Goal: Task Accomplishment & Management: Manage account settings

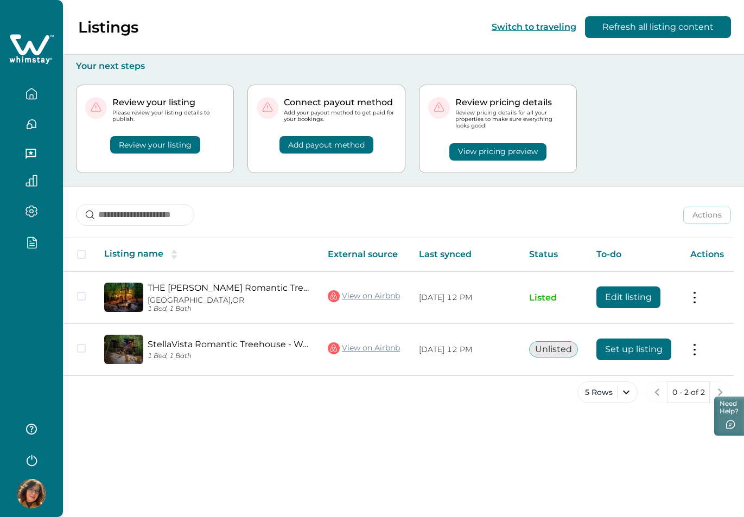
click at [37, 245] on button "button" at bounding box center [32, 242] width 46 height 12
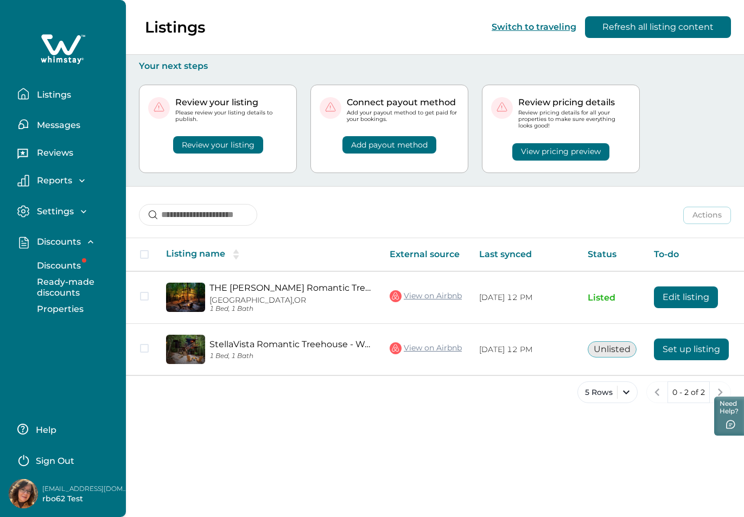
click at [67, 308] on p "Properties" at bounding box center [59, 309] width 50 height 11
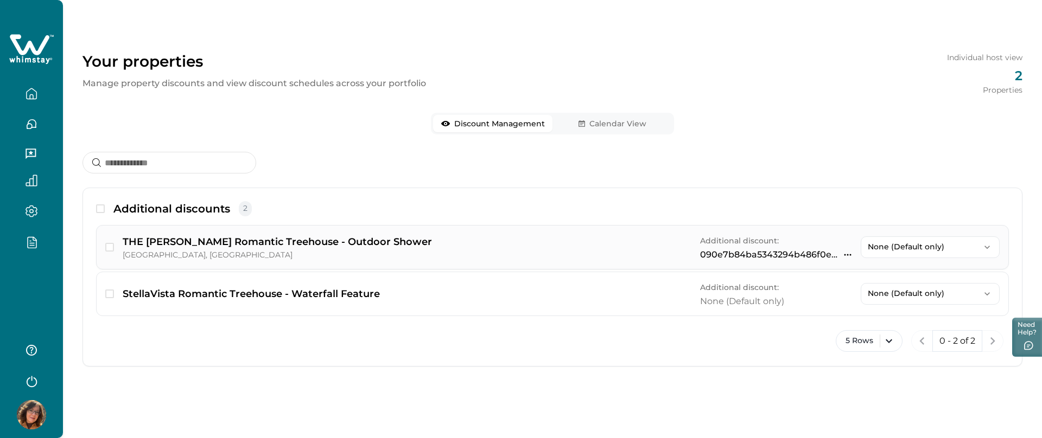
click at [845, 257] on icon "button" at bounding box center [847, 255] width 9 height 9
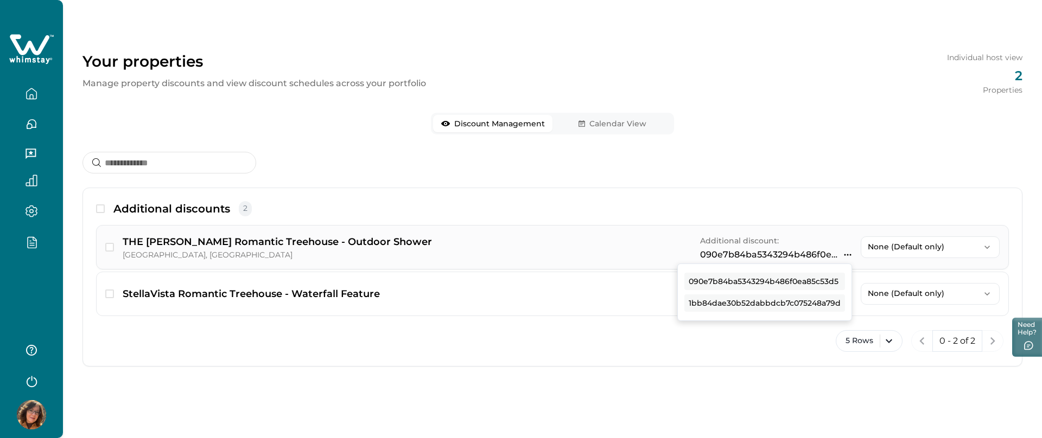
click at [830, 237] on div "Additional discount: 090e7b84ba5343294b486f0ea85c53d5 090e7b84ba5343294b486f0ea…" at bounding box center [776, 247] width 152 height 26
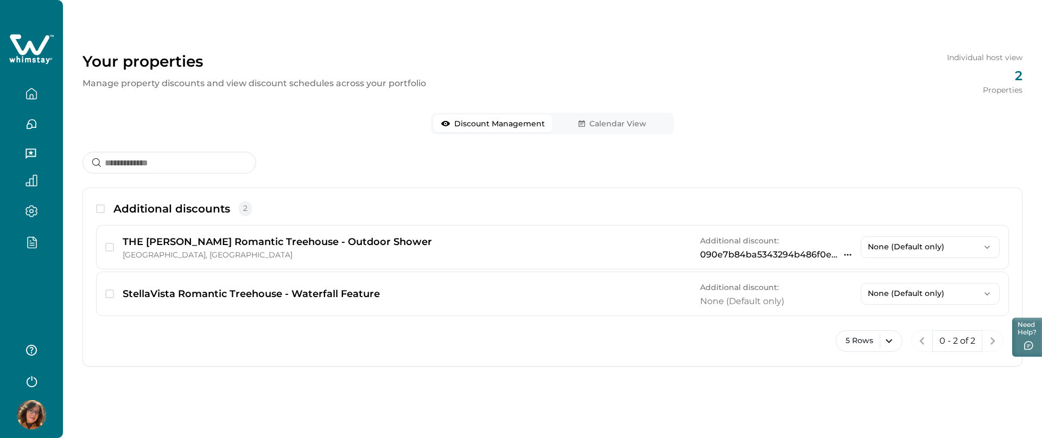
click at [36, 245] on icon "button" at bounding box center [32, 242] width 9 height 11
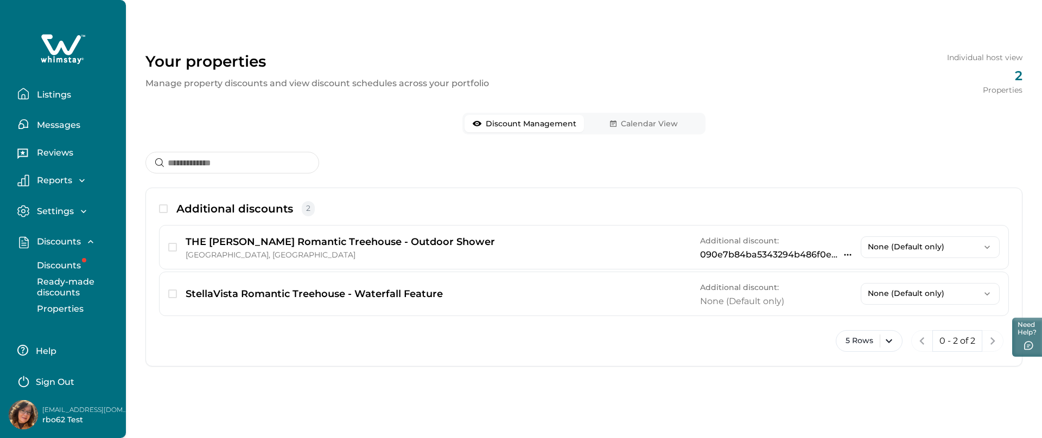
click at [58, 263] on p "Discounts" at bounding box center [57, 265] width 47 height 11
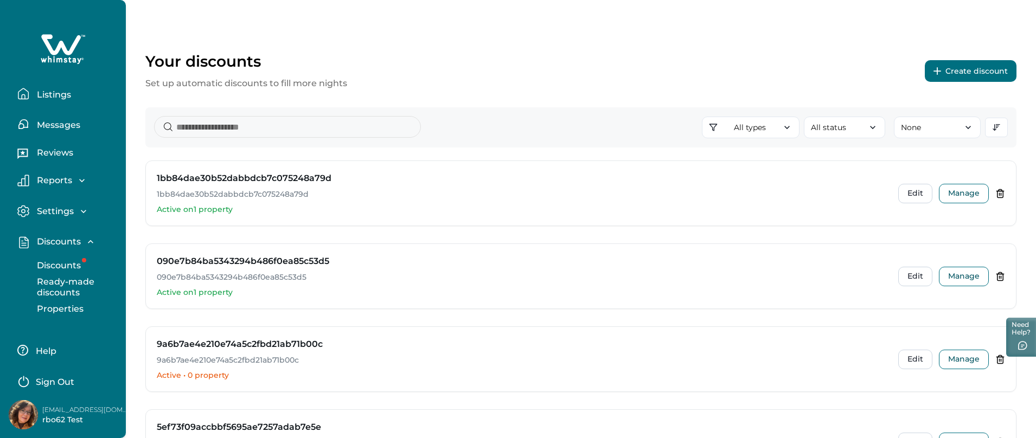
click at [981, 74] on button "Create discount" at bounding box center [971, 71] width 92 height 22
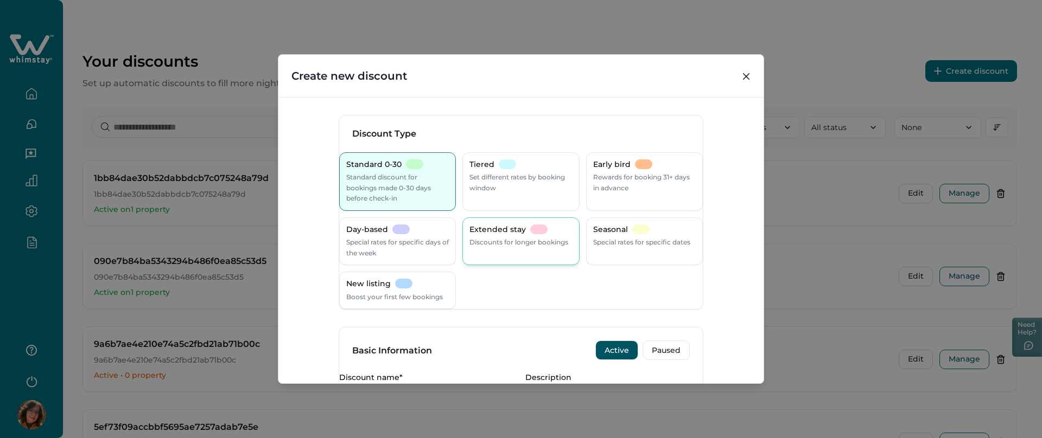
click at [524, 229] on p "Extended stay" at bounding box center [497, 230] width 56 height 11
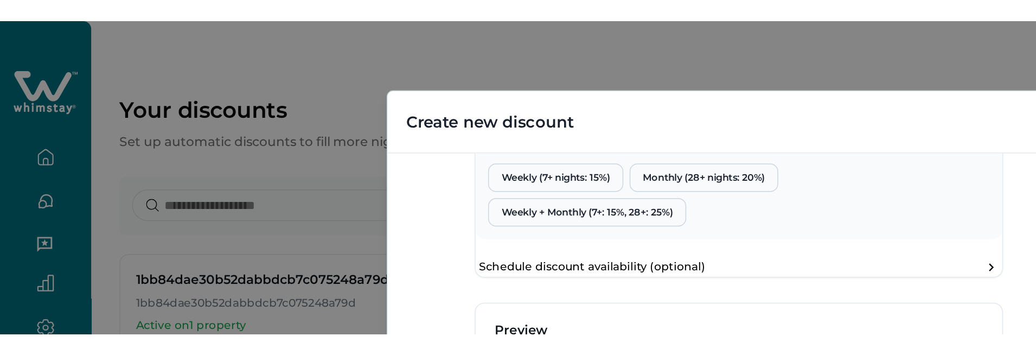
scroll to position [428, 0]
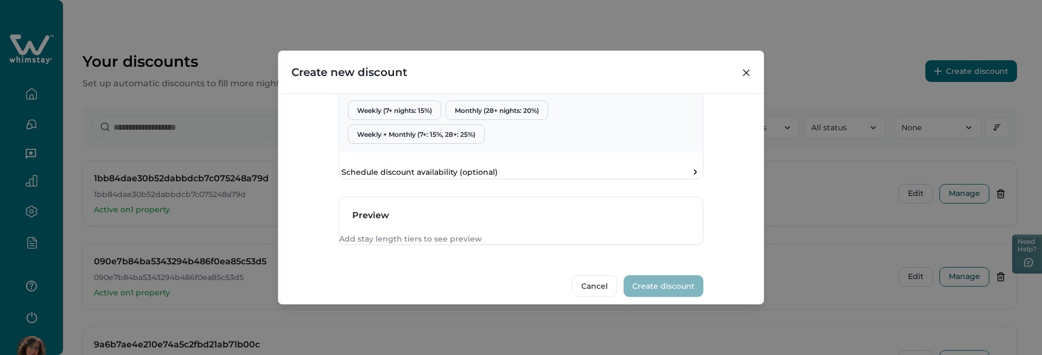
click at [48, 298] on div "Create new discount Discount Type Standard 0-30 Standard discount for bookings …" at bounding box center [521, 177] width 1042 height 355
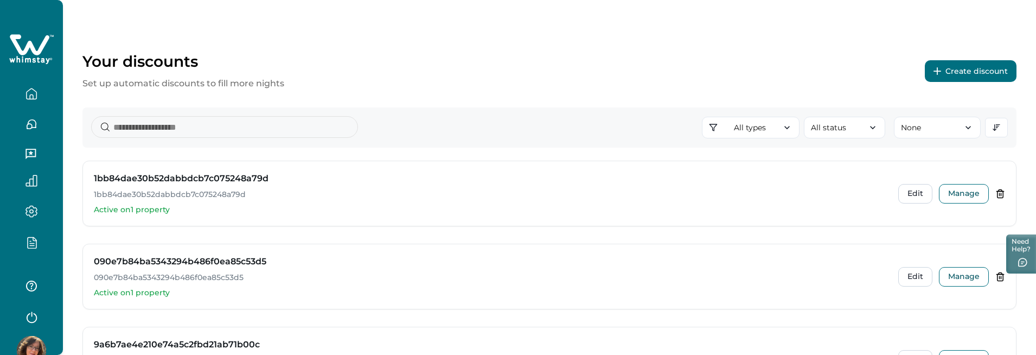
click at [48, 298] on div at bounding box center [31, 296] width 43 height 61
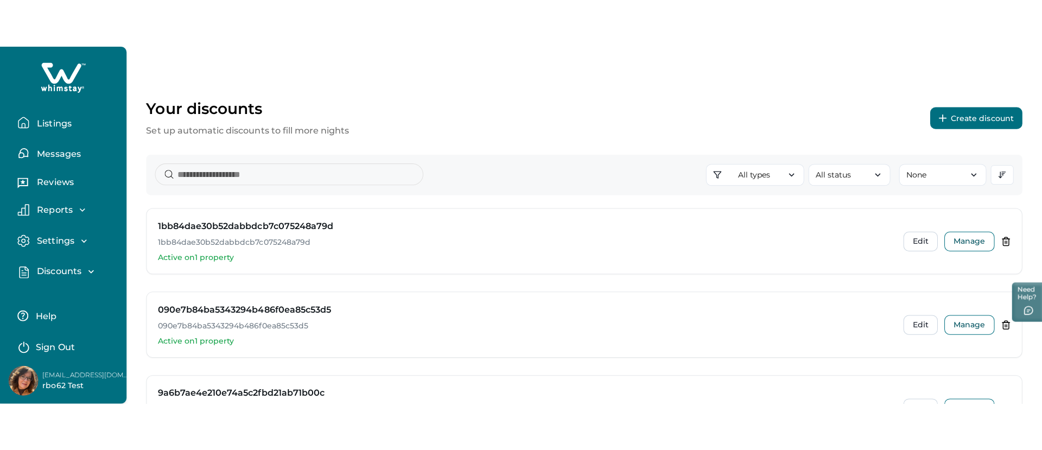
scroll to position [19, 0]
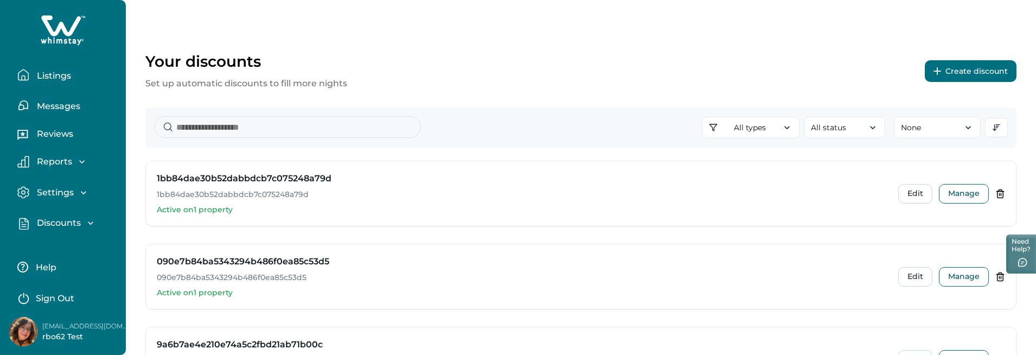
click at [59, 298] on p "Sign Out" at bounding box center [55, 298] width 39 height 11
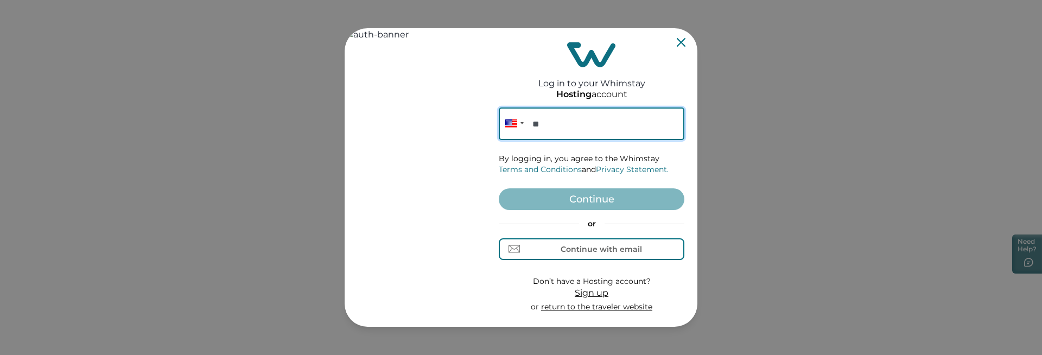
click at [573, 130] on input "**" at bounding box center [592, 123] width 186 height 33
paste input "**********"
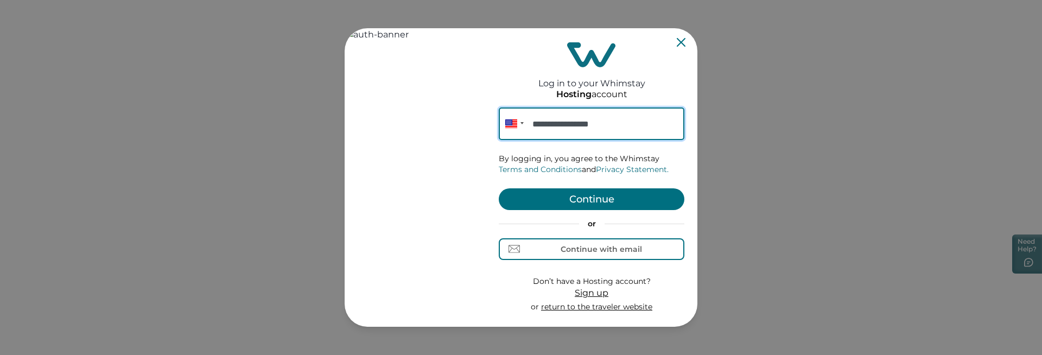
type input "**********"
click at [594, 203] on button "Continue" at bounding box center [592, 199] width 186 height 22
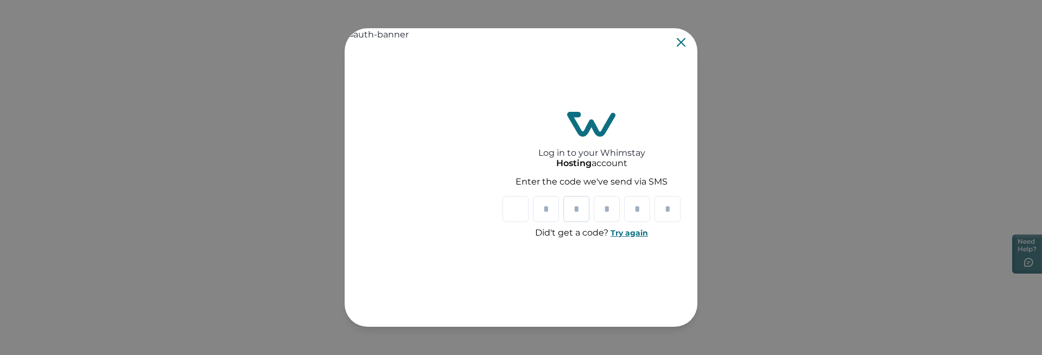
type input "*"
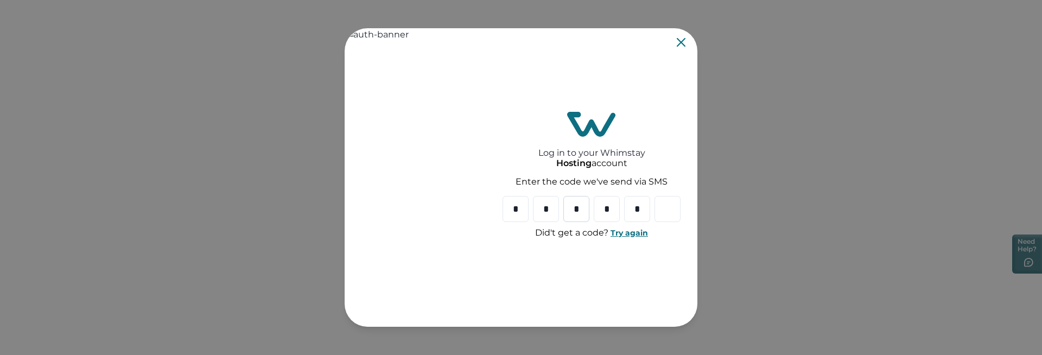
type input "*"
